Goal: Task Accomplishment & Management: Manage account settings

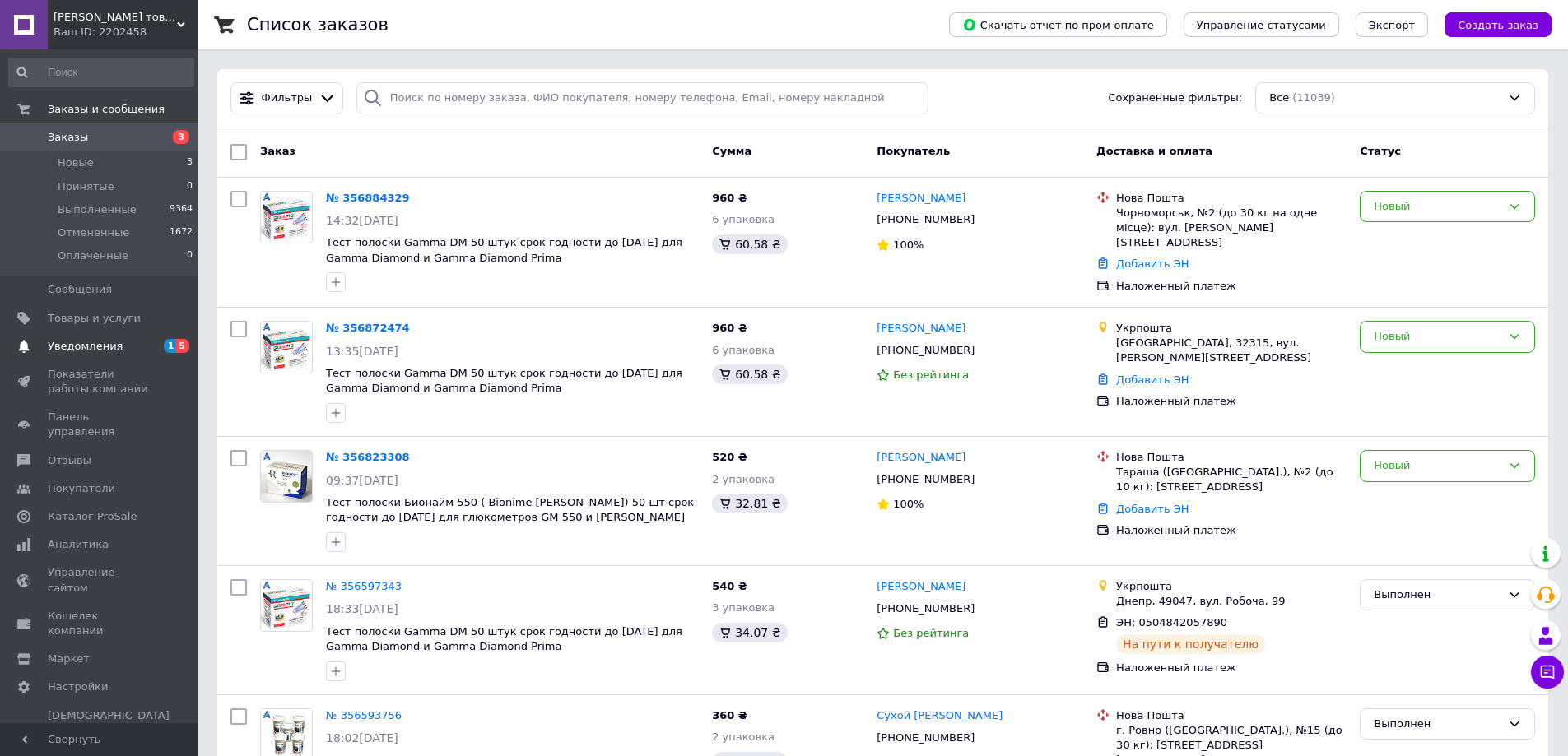
click at [95, 335] on link "Уведомления 1 5" at bounding box center [101, 347] width 202 height 28
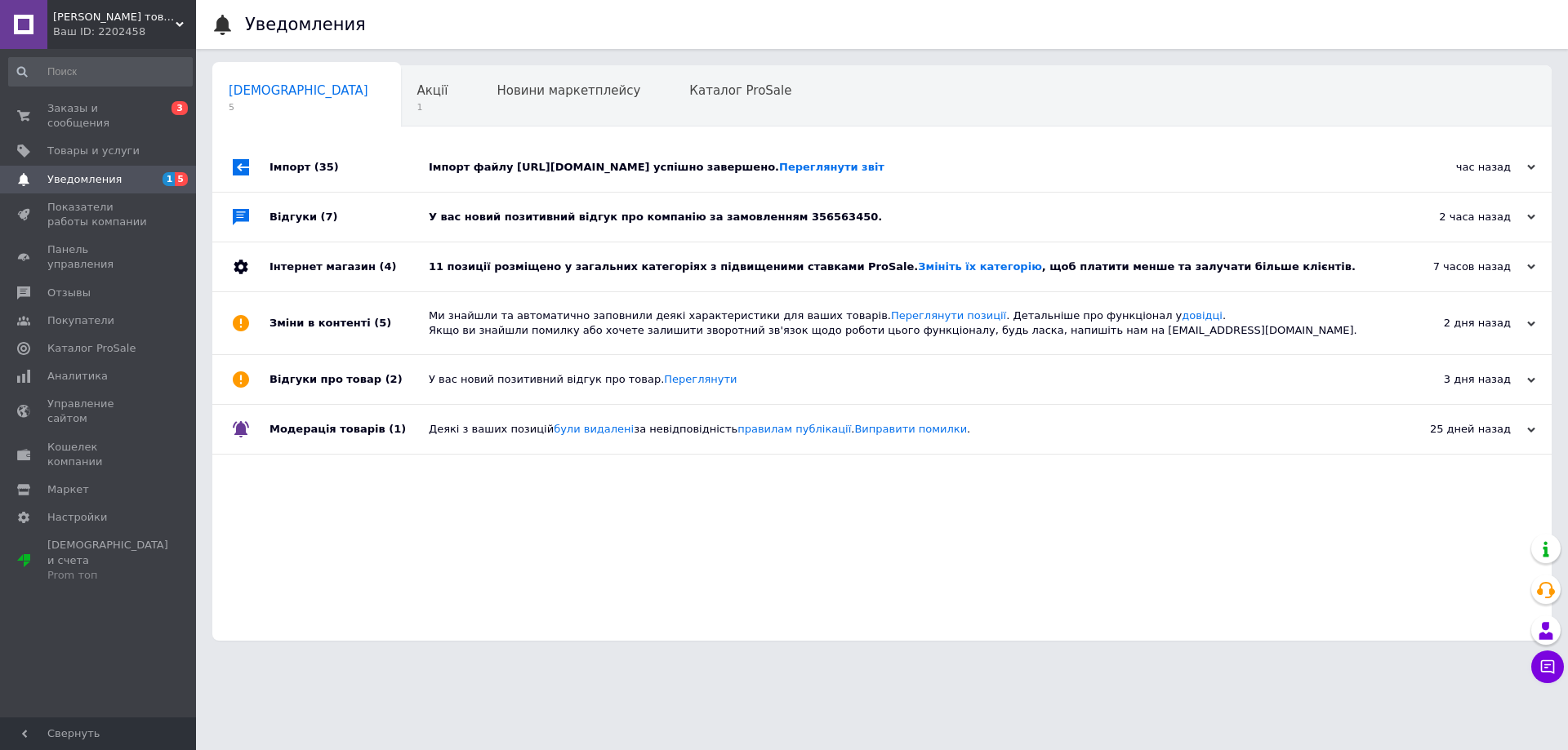
click at [799, 211] on div "У вас новий позитивний відгук про компанію за замовленням 356563450." at bounding box center [900, 218] width 943 height 15
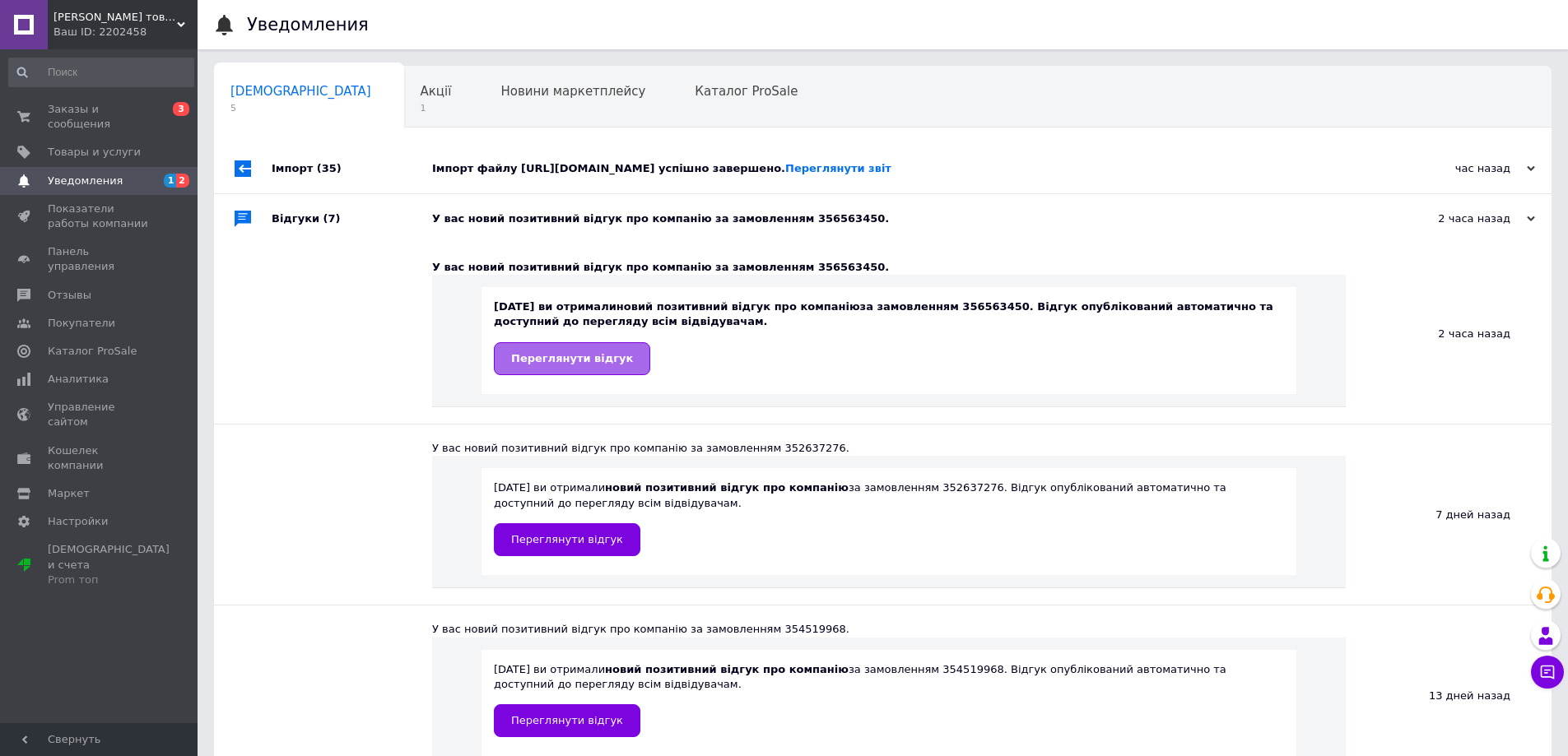
click at [589, 352] on span "Переглянути відгук" at bounding box center [572, 358] width 122 height 12
click at [131, 105] on span "Заказы и сообщения" at bounding box center [100, 116] width 105 height 29
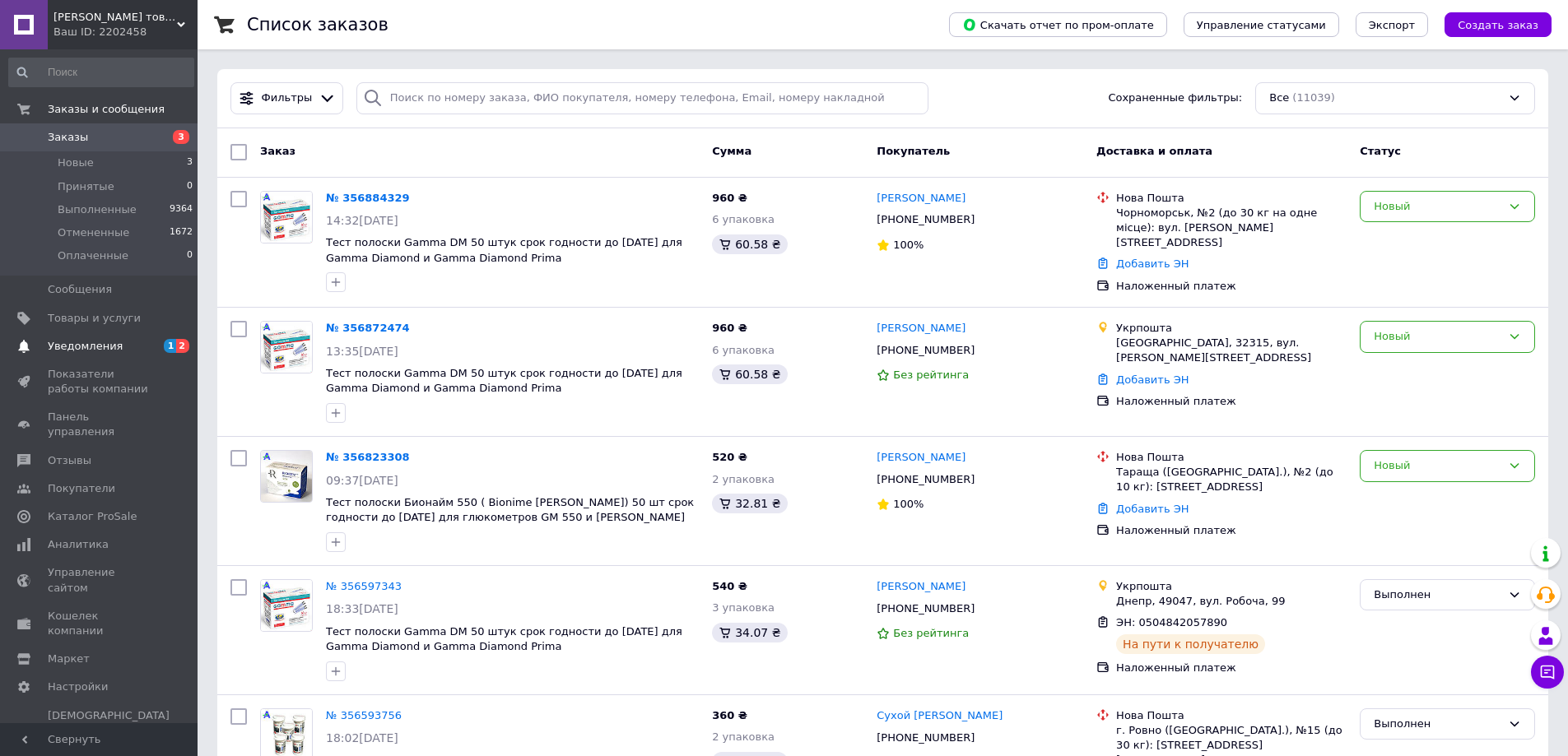
click at [87, 351] on span "Уведомления" at bounding box center [85, 347] width 75 height 15
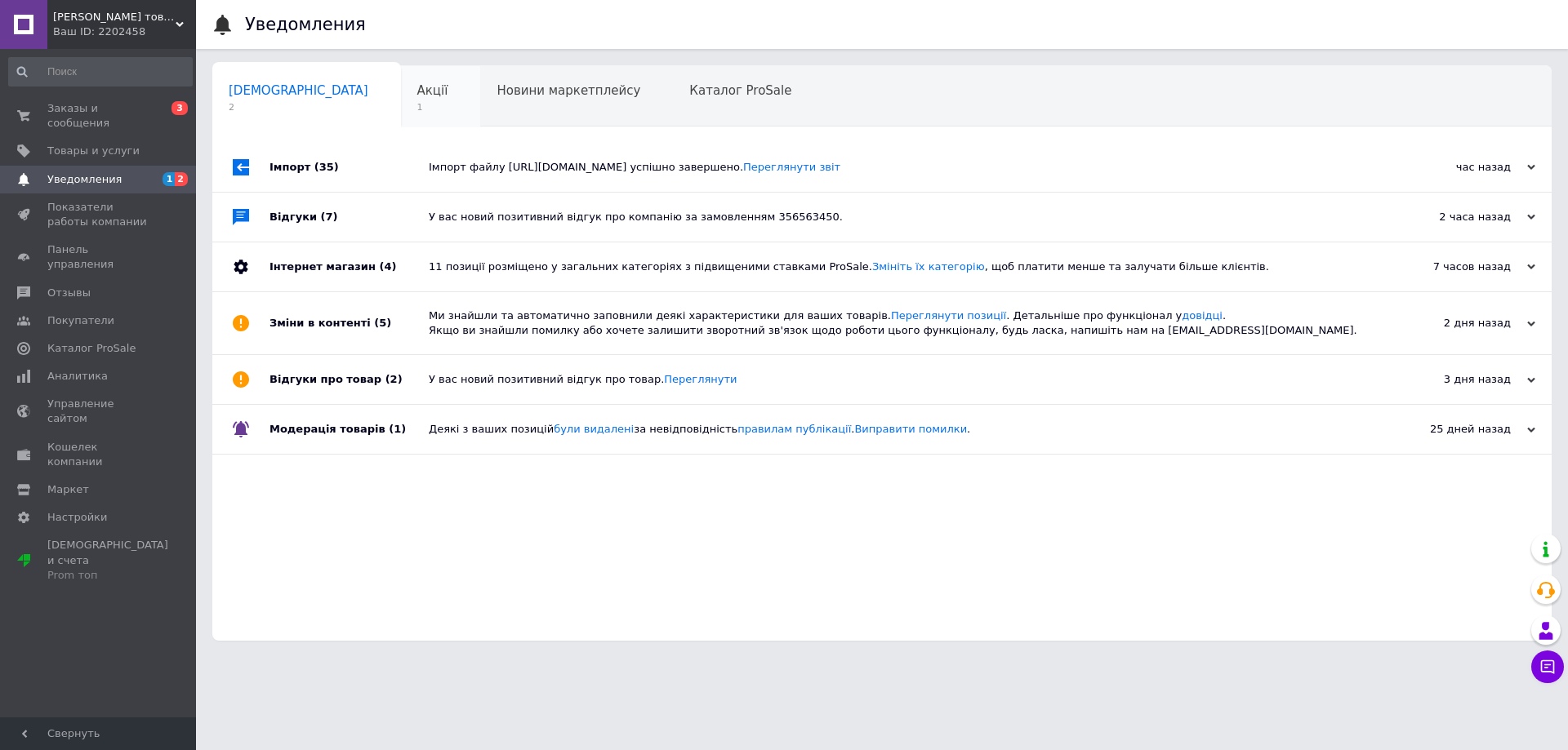
click at [417, 98] on span "Акції" at bounding box center [432, 91] width 31 height 15
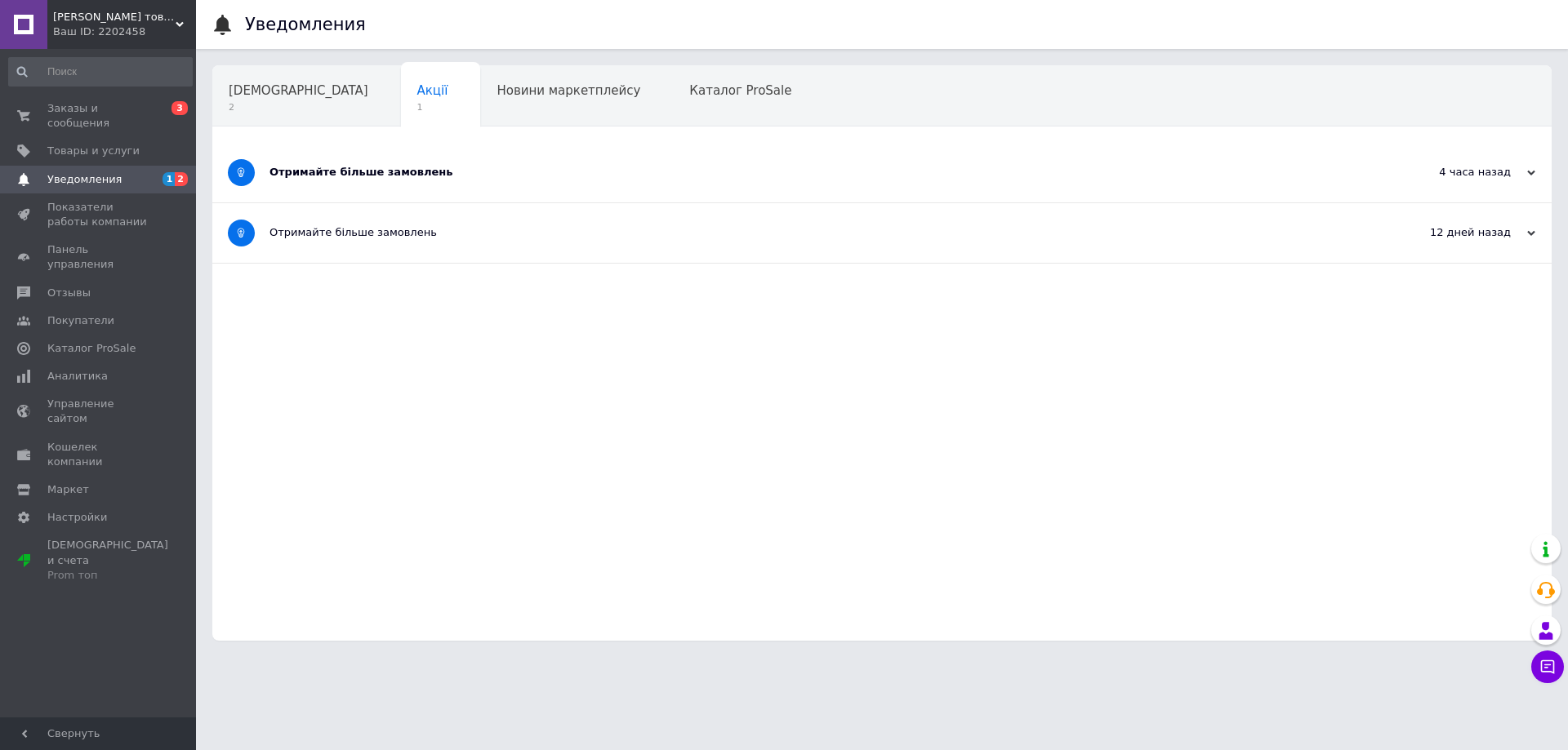
click at [397, 175] on div "Отримайте більше замовлень" at bounding box center [821, 172] width 1103 height 15
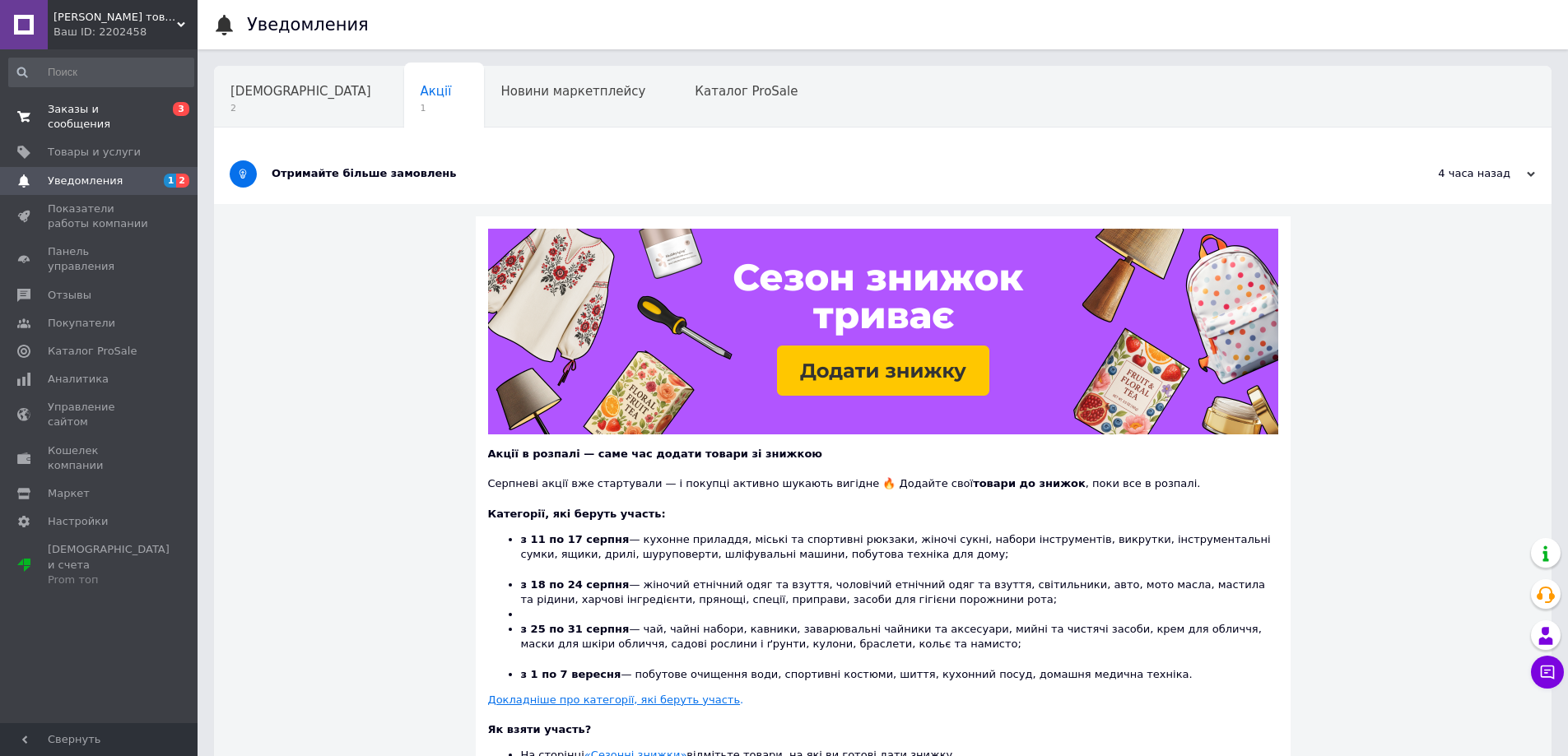
click at [146, 111] on span "Заказы и сообщения" at bounding box center [100, 116] width 105 height 29
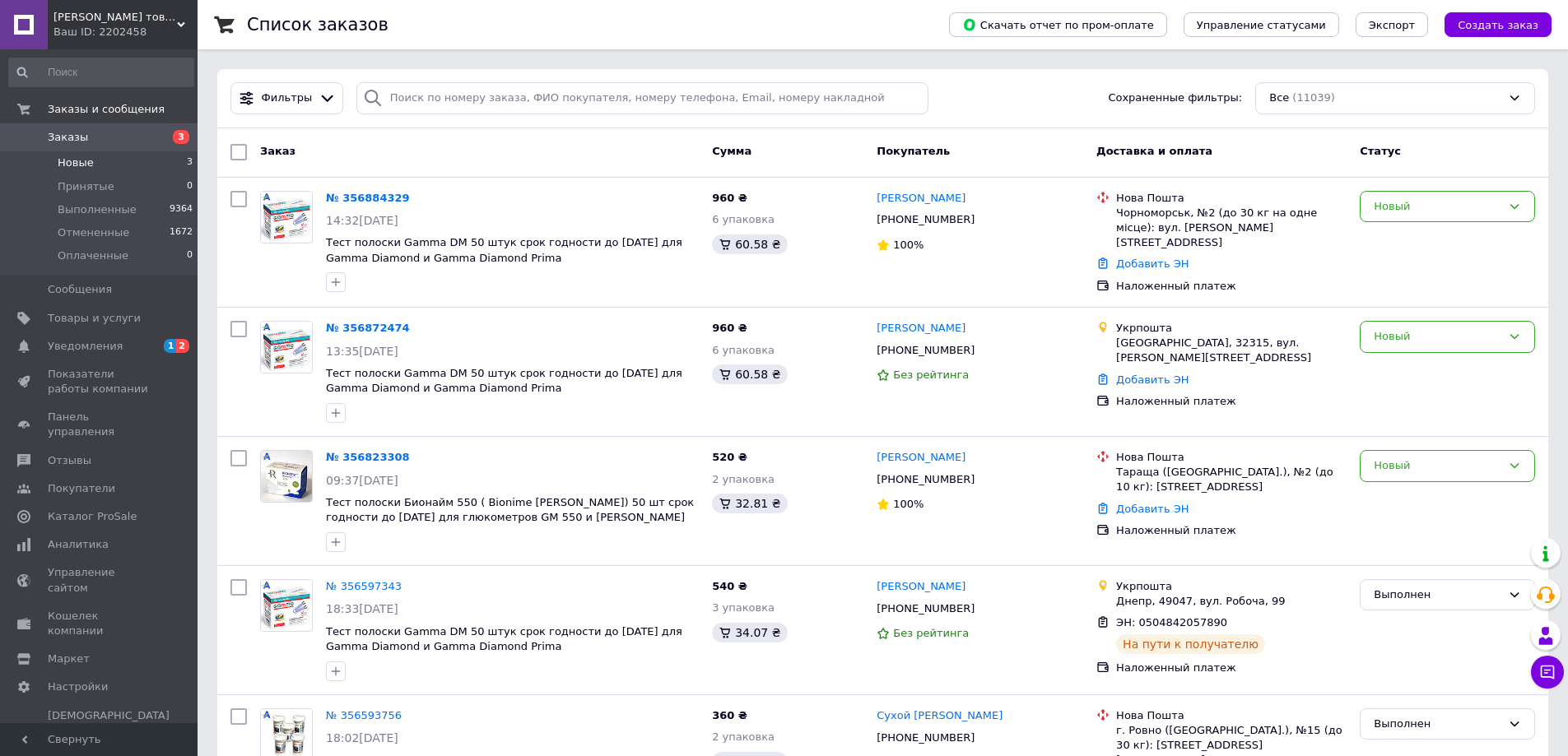
click at [93, 162] on li "Новые 3" at bounding box center [101, 163] width 202 height 23
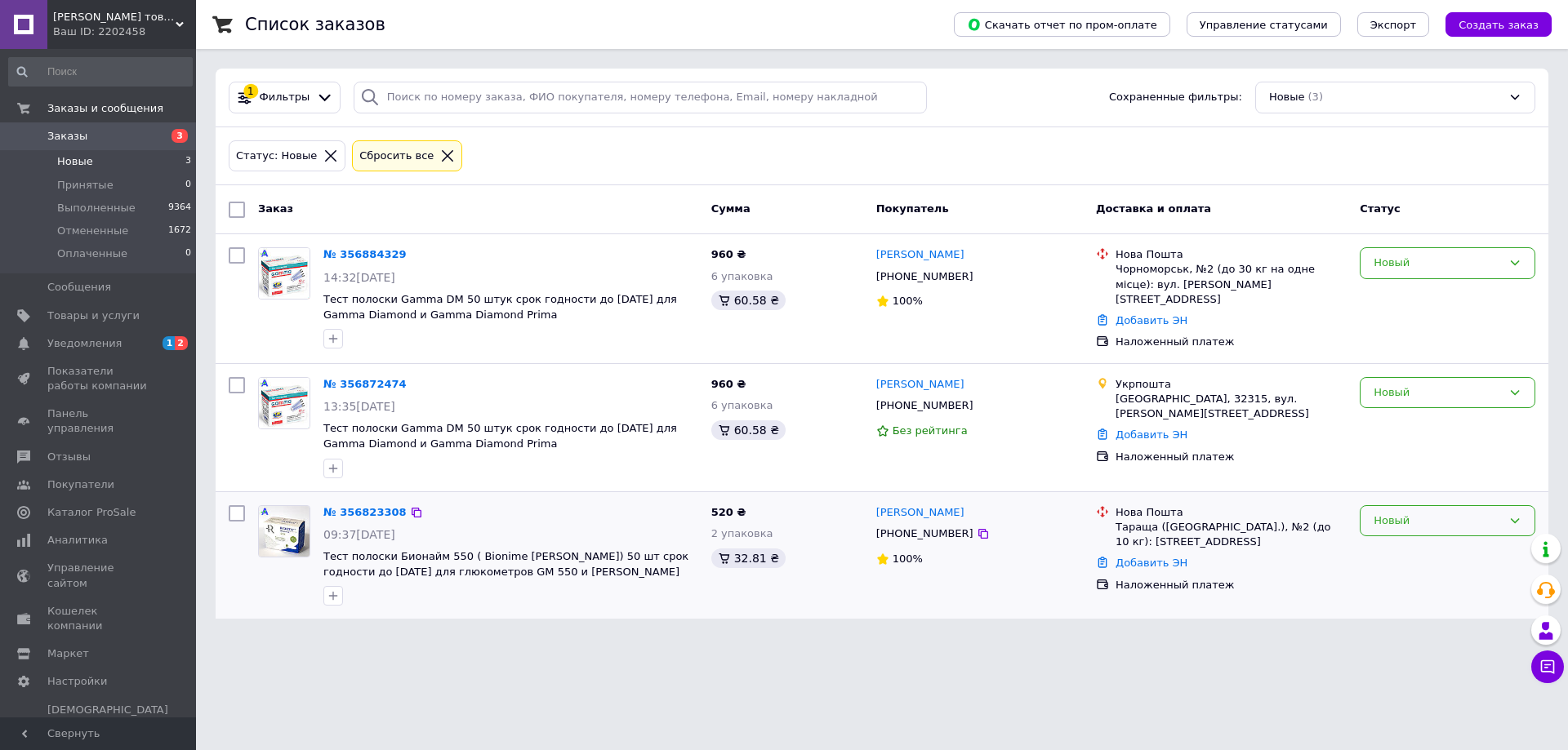
click at [1434, 515] on div "Новый" at bounding box center [1438, 521] width 128 height 17
click at [1410, 543] on li "Принят" at bounding box center [1447, 555] width 173 height 30
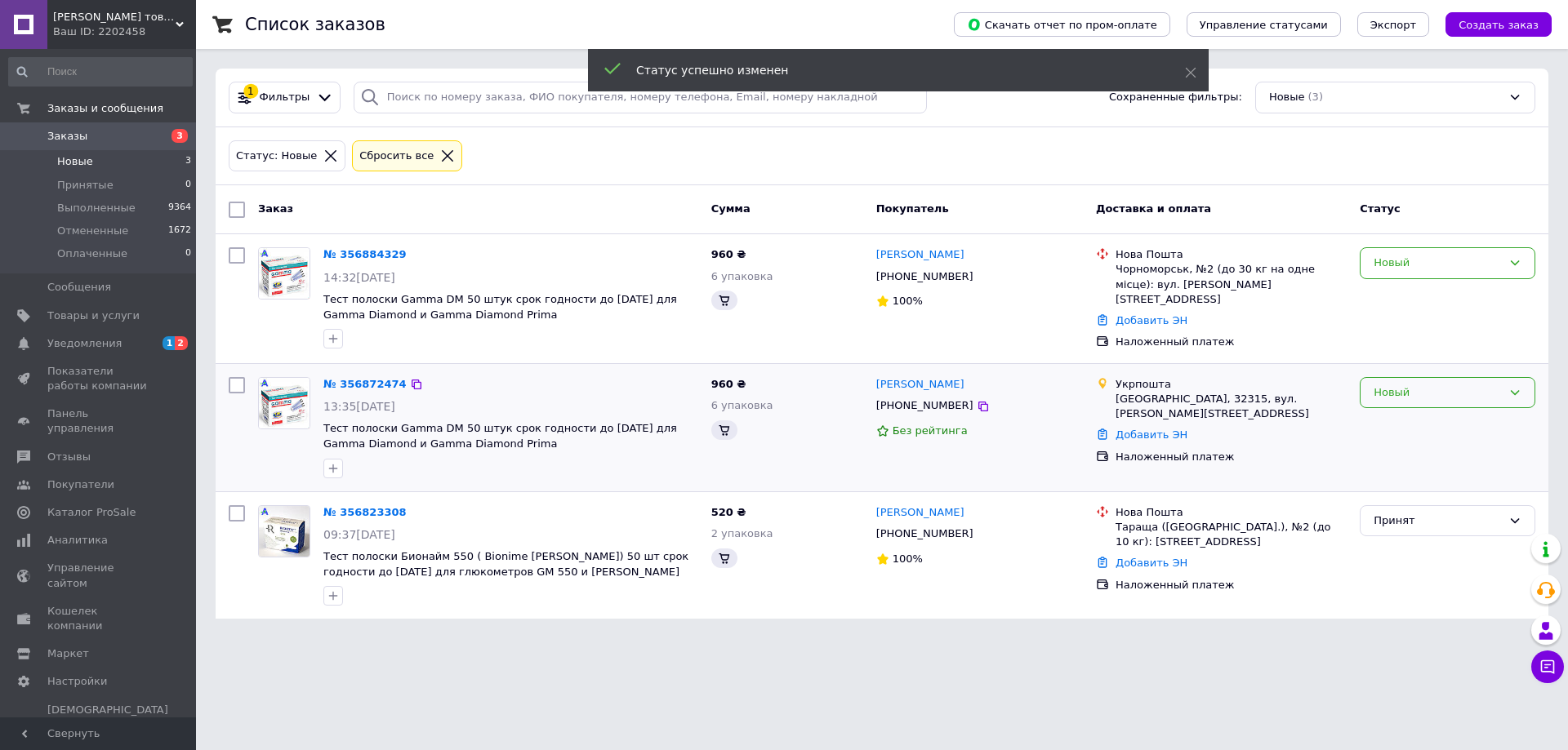
click at [1435, 389] on div "Новый" at bounding box center [1438, 393] width 128 height 17
click at [1425, 413] on li "Принят" at bounding box center [1447, 427] width 173 height 30
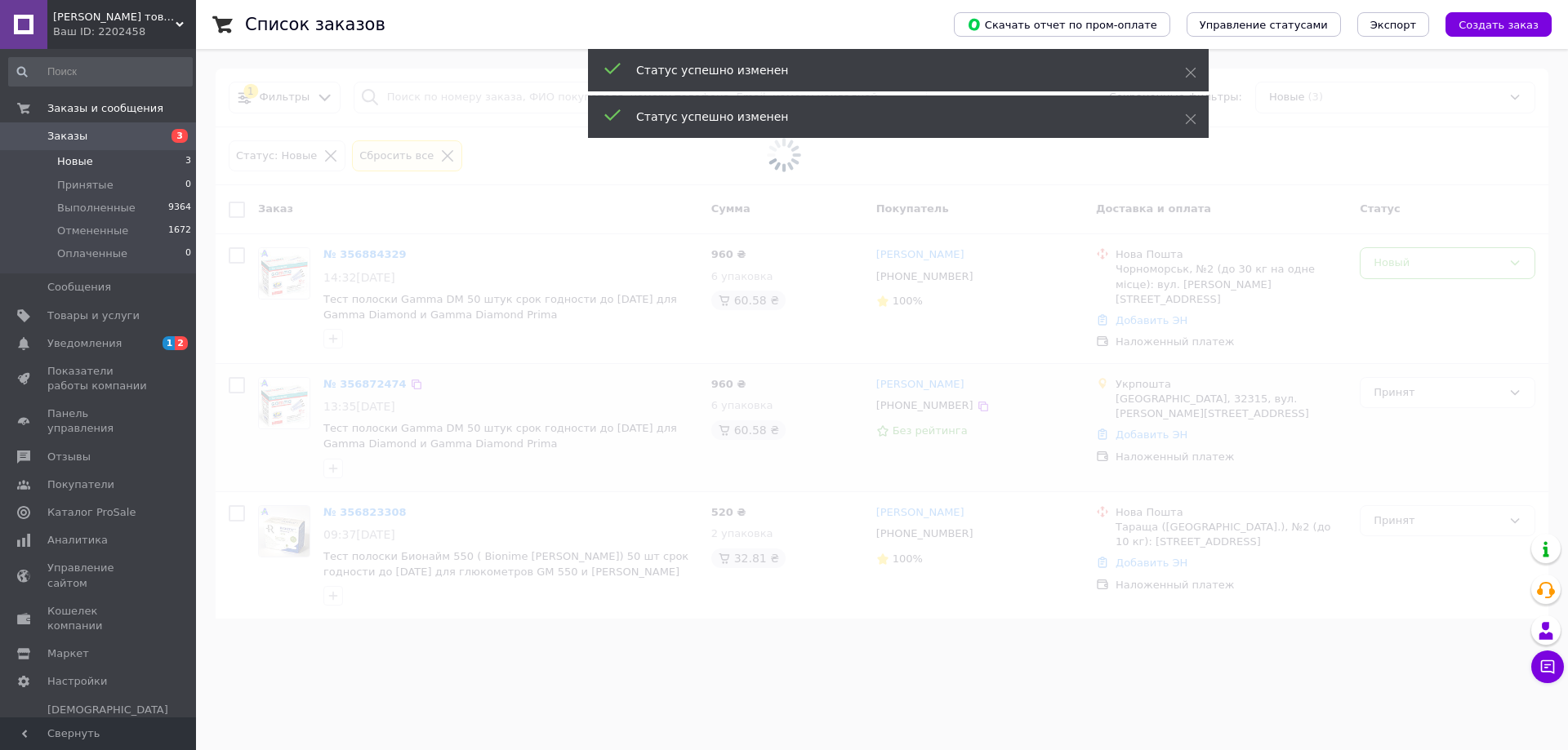
click at [1425, 264] on span at bounding box center [784, 155] width 1568 height 310
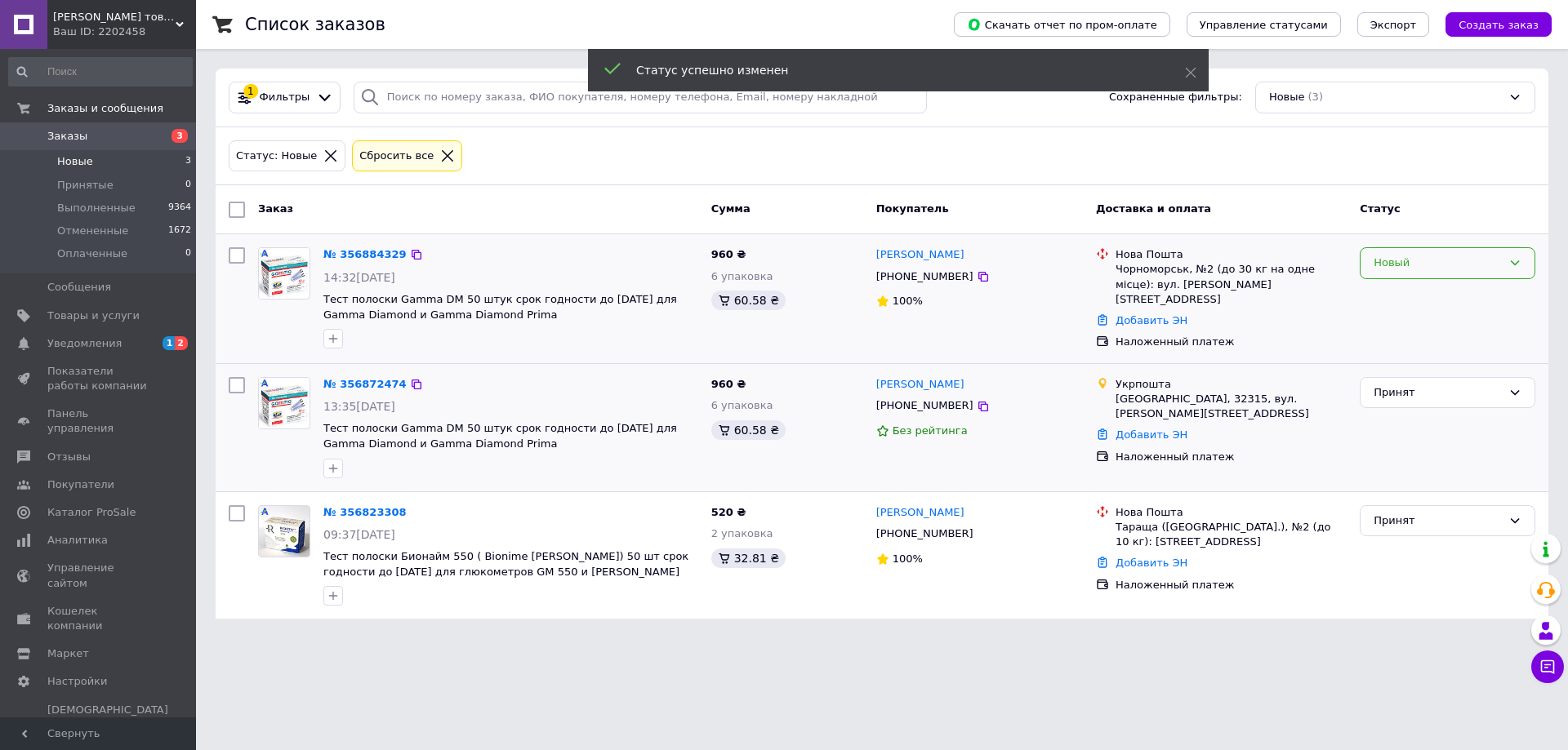
click at [1413, 257] on div "Новый" at bounding box center [1438, 263] width 128 height 17
click at [1412, 289] on li "Принят" at bounding box center [1447, 297] width 173 height 30
click at [365, 512] on link "№ 356823308" at bounding box center [365, 512] width 83 height 12
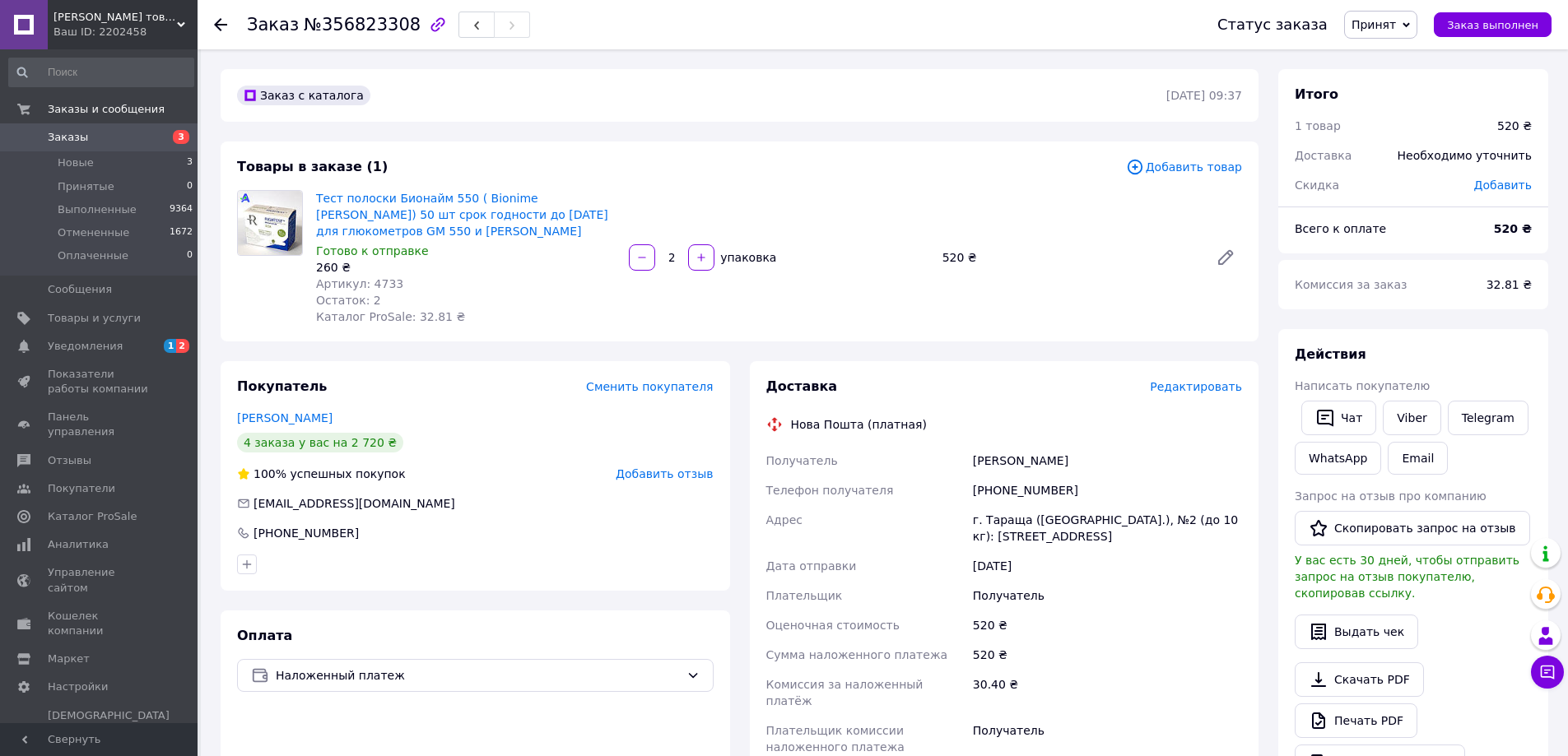
click at [226, 21] on icon at bounding box center [220, 25] width 13 height 13
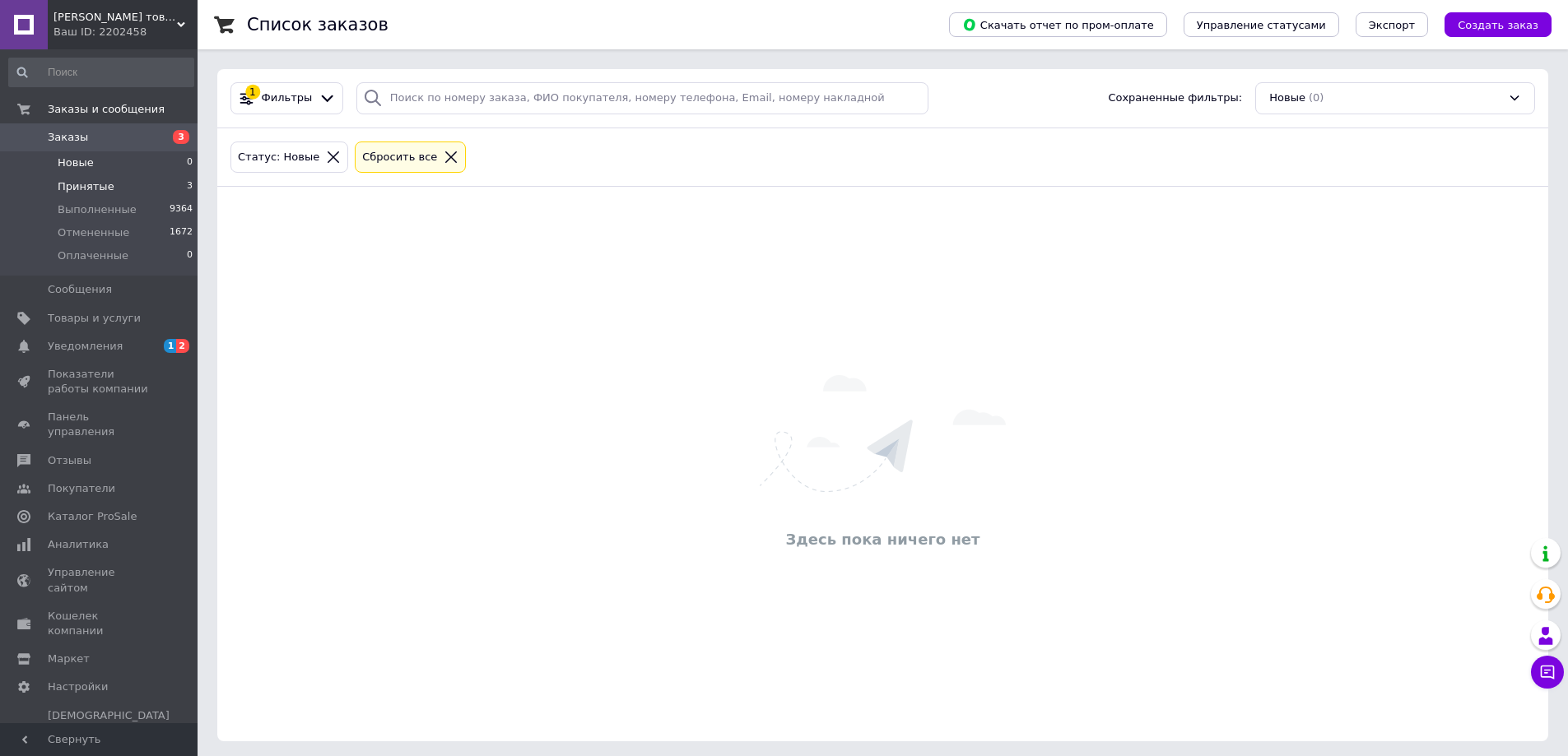
click at [74, 188] on span "Принятые" at bounding box center [86, 187] width 57 height 15
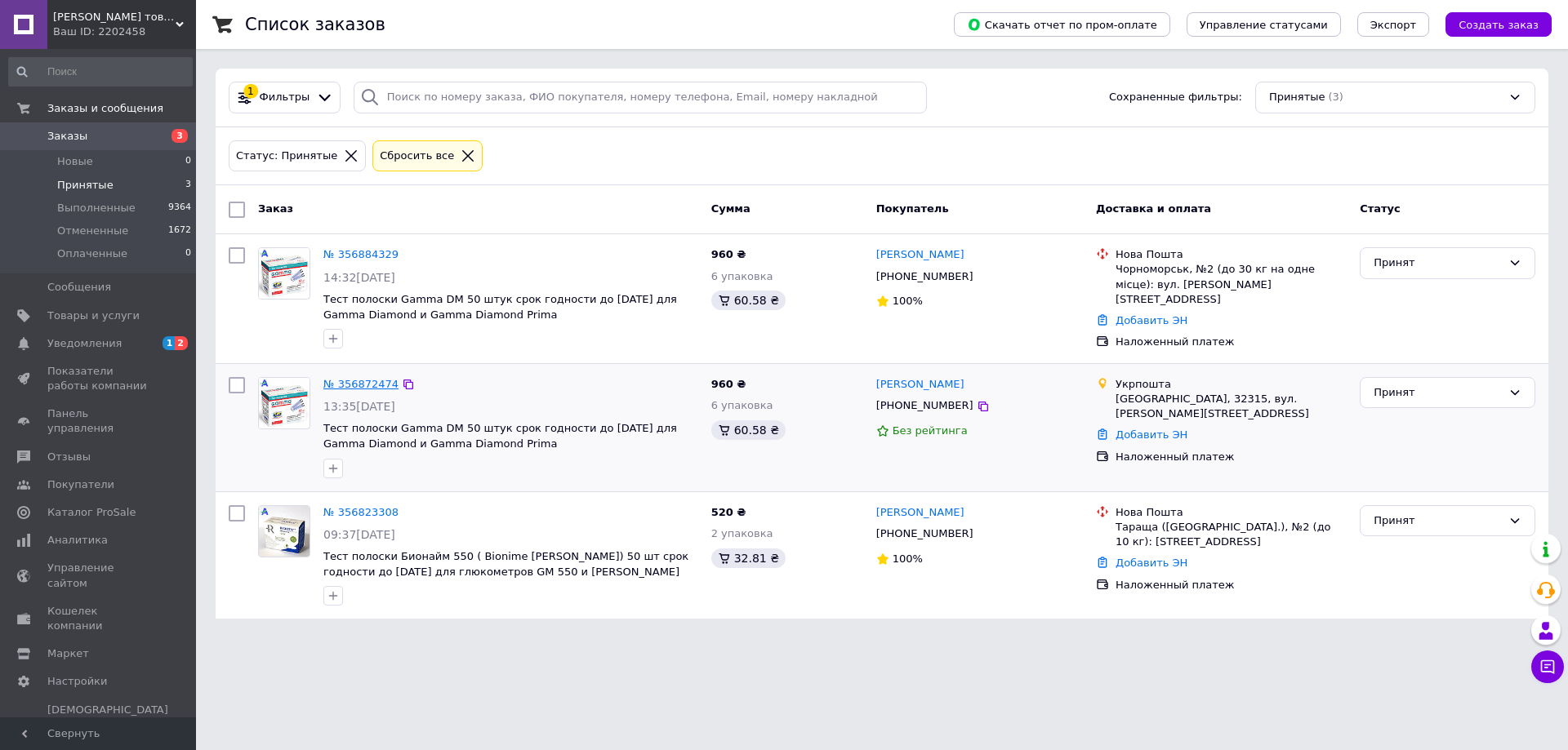
click at [345, 380] on link "№ 356872474" at bounding box center [361, 383] width 75 height 12
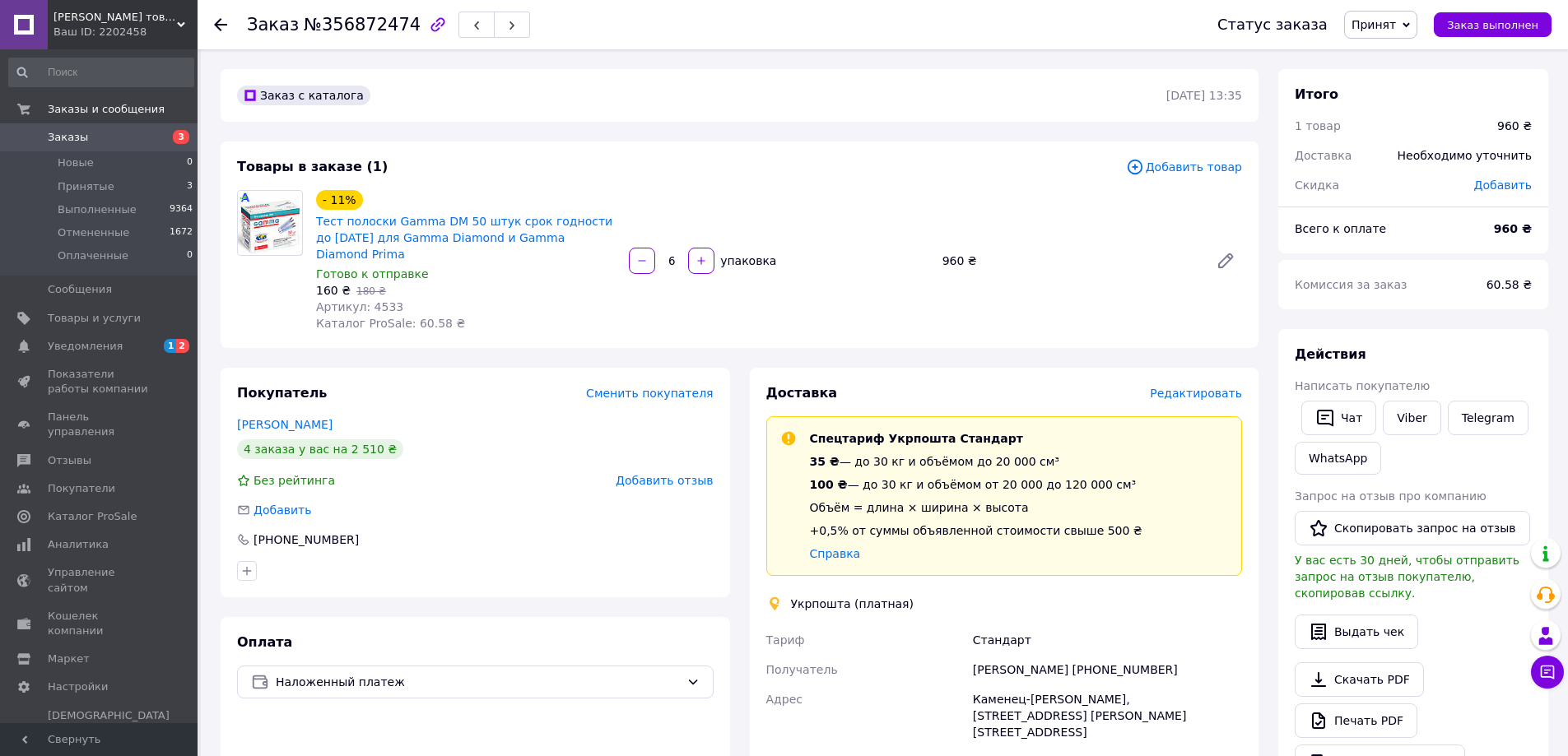
click at [220, 28] on icon at bounding box center [220, 25] width 13 height 13
